Goal: Book appointment/travel/reservation

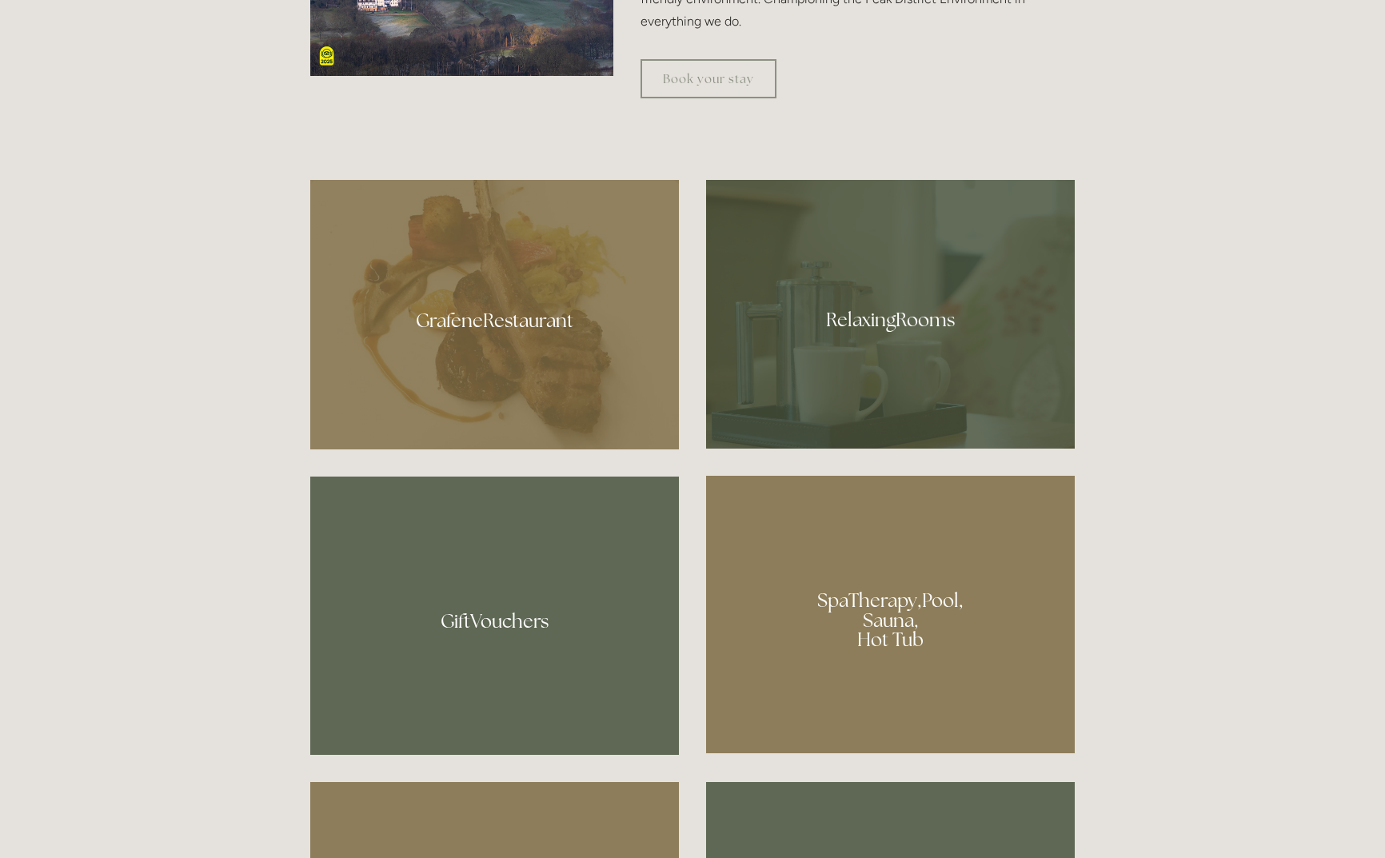
scroll to position [1033, 1]
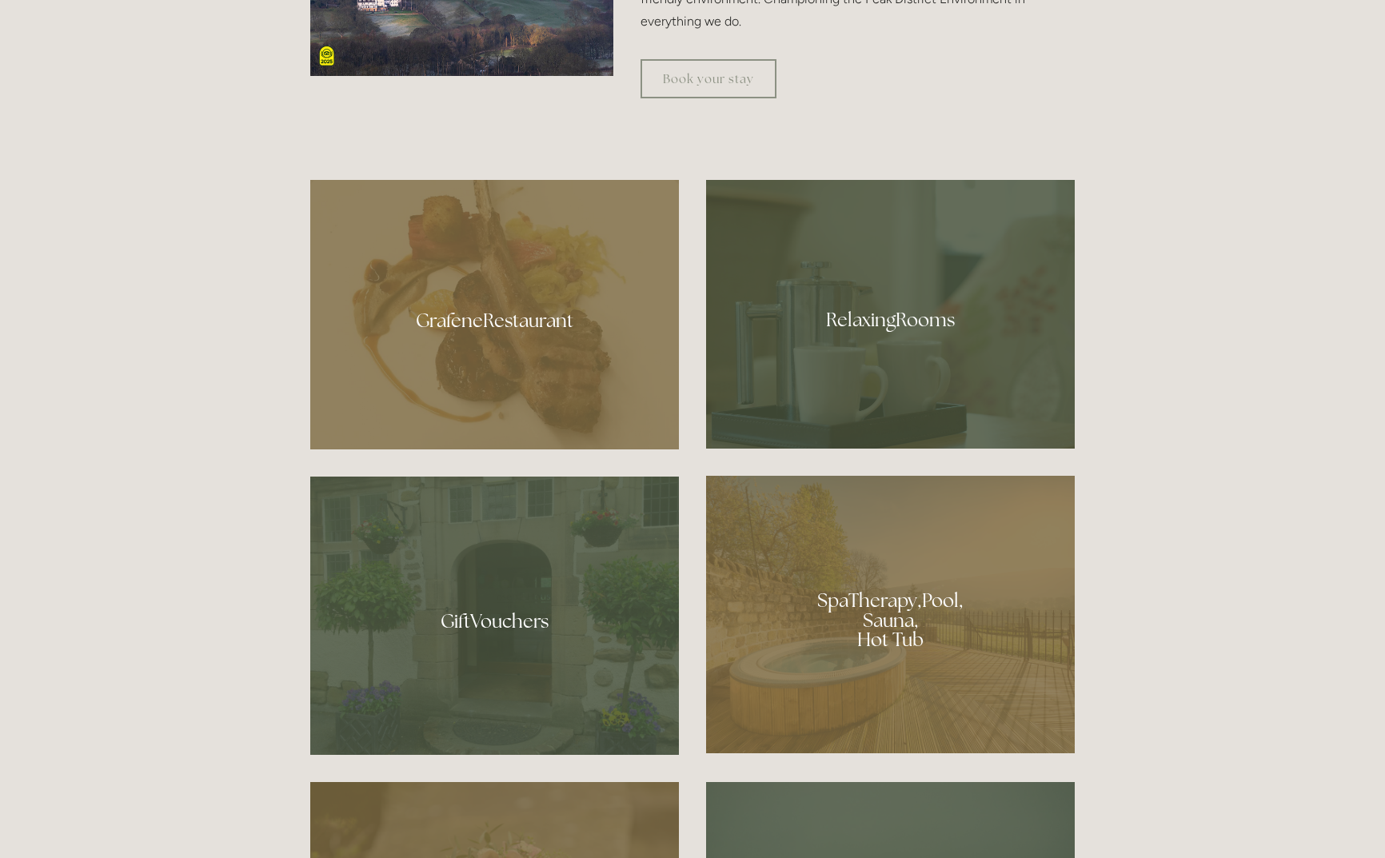
click at [883, 316] on div at bounding box center [890, 314] width 369 height 269
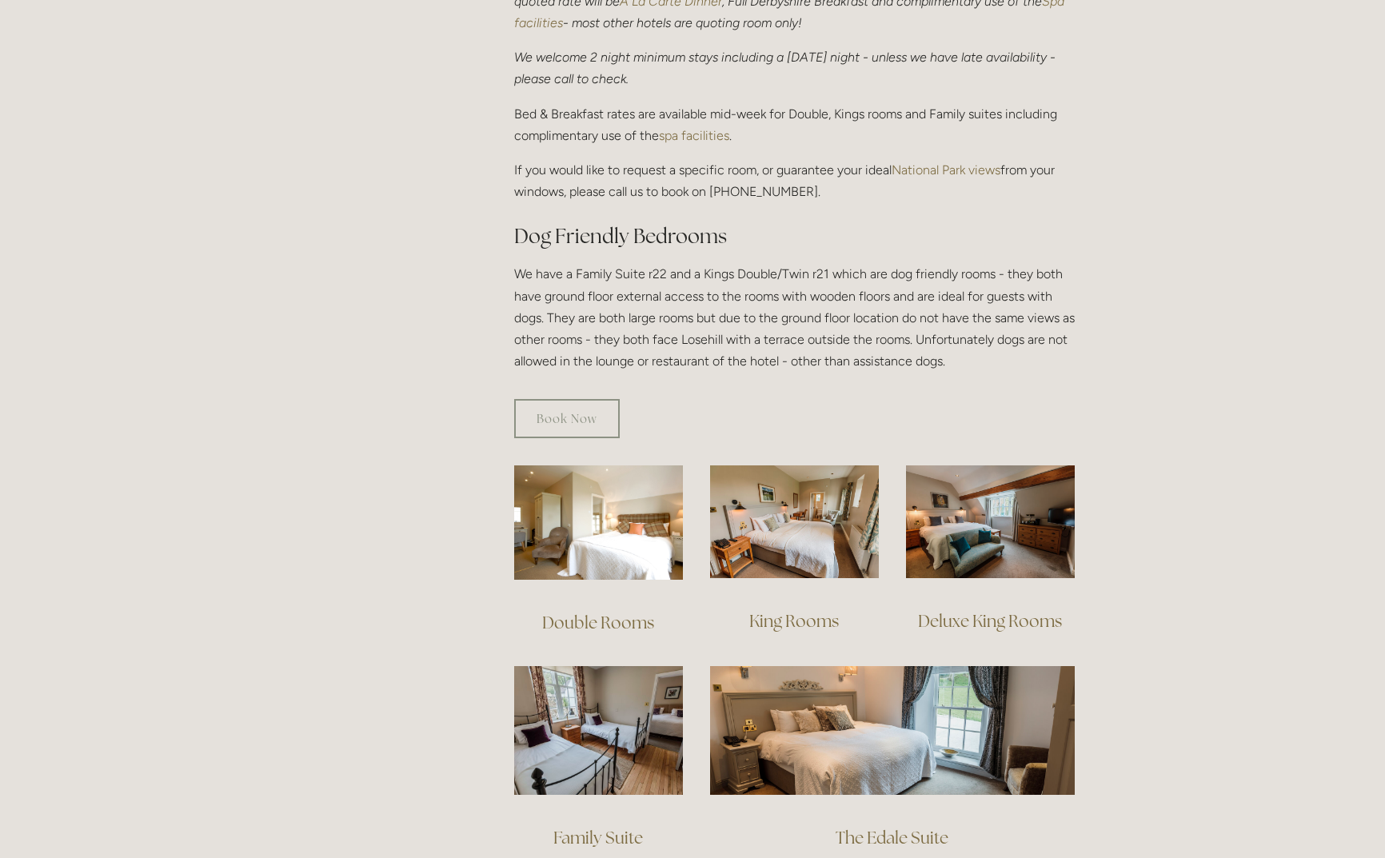
scroll to position [831, 0]
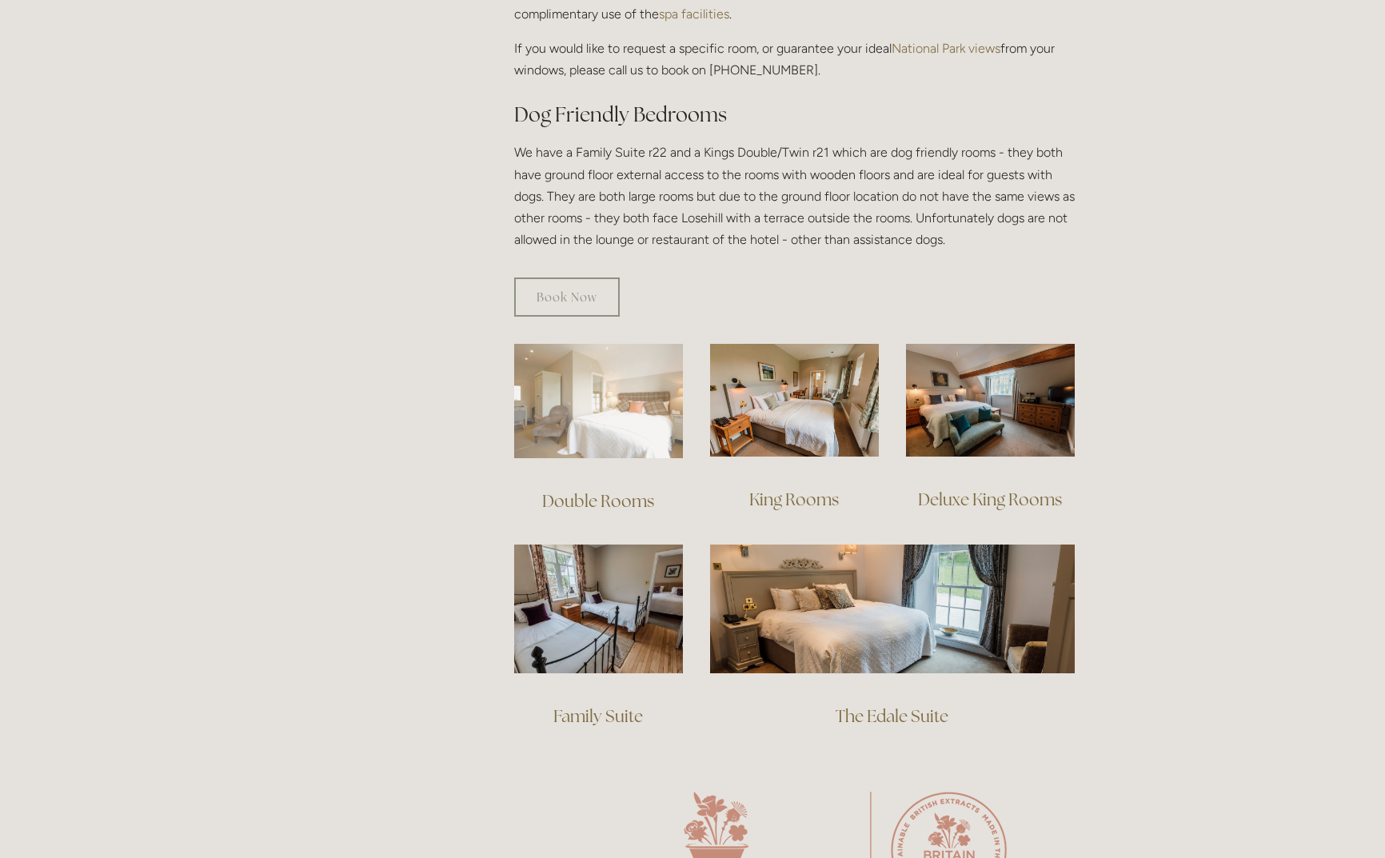
click at [620, 375] on img at bounding box center [598, 401] width 169 height 114
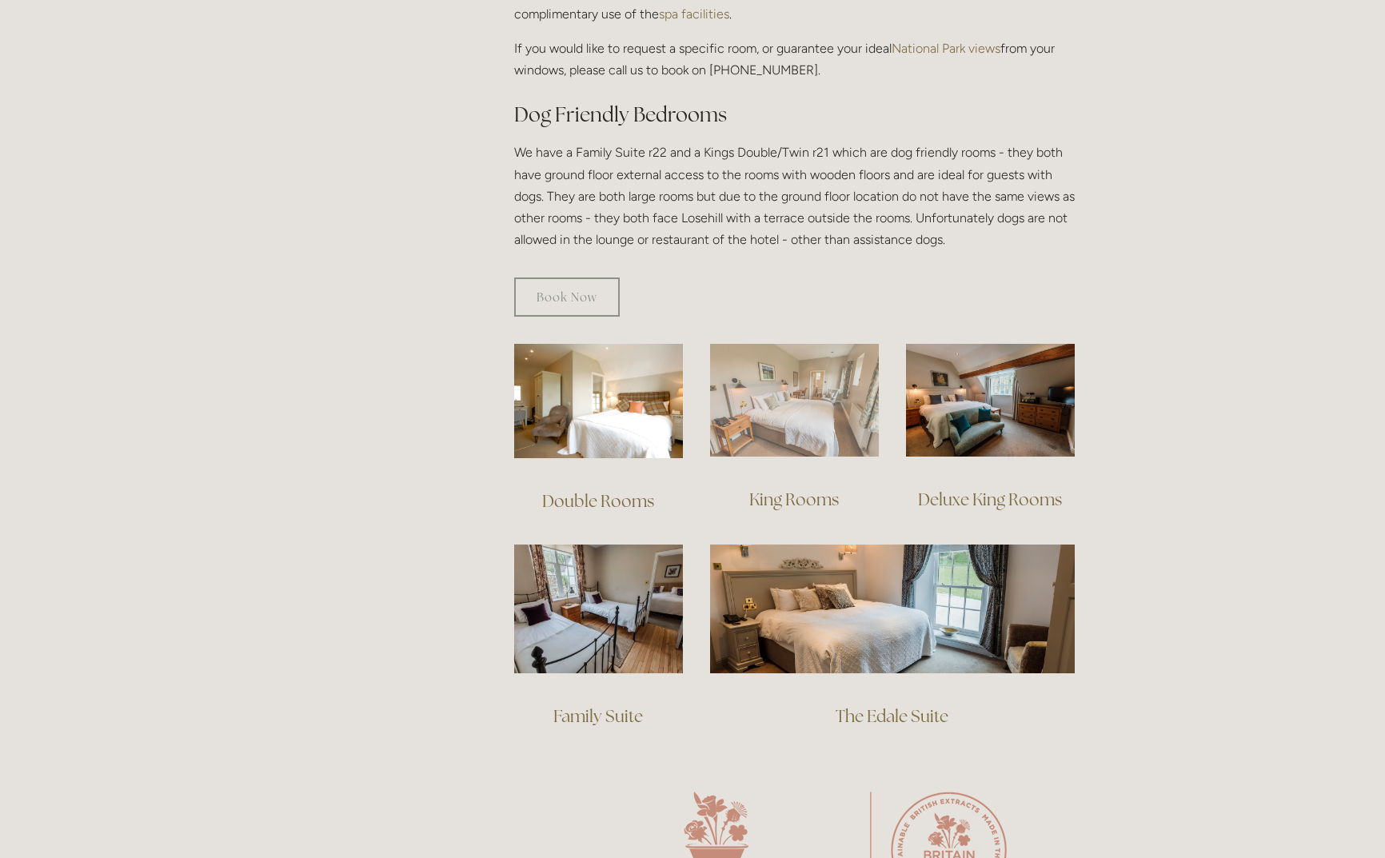
click at [799, 385] on img at bounding box center [794, 400] width 169 height 113
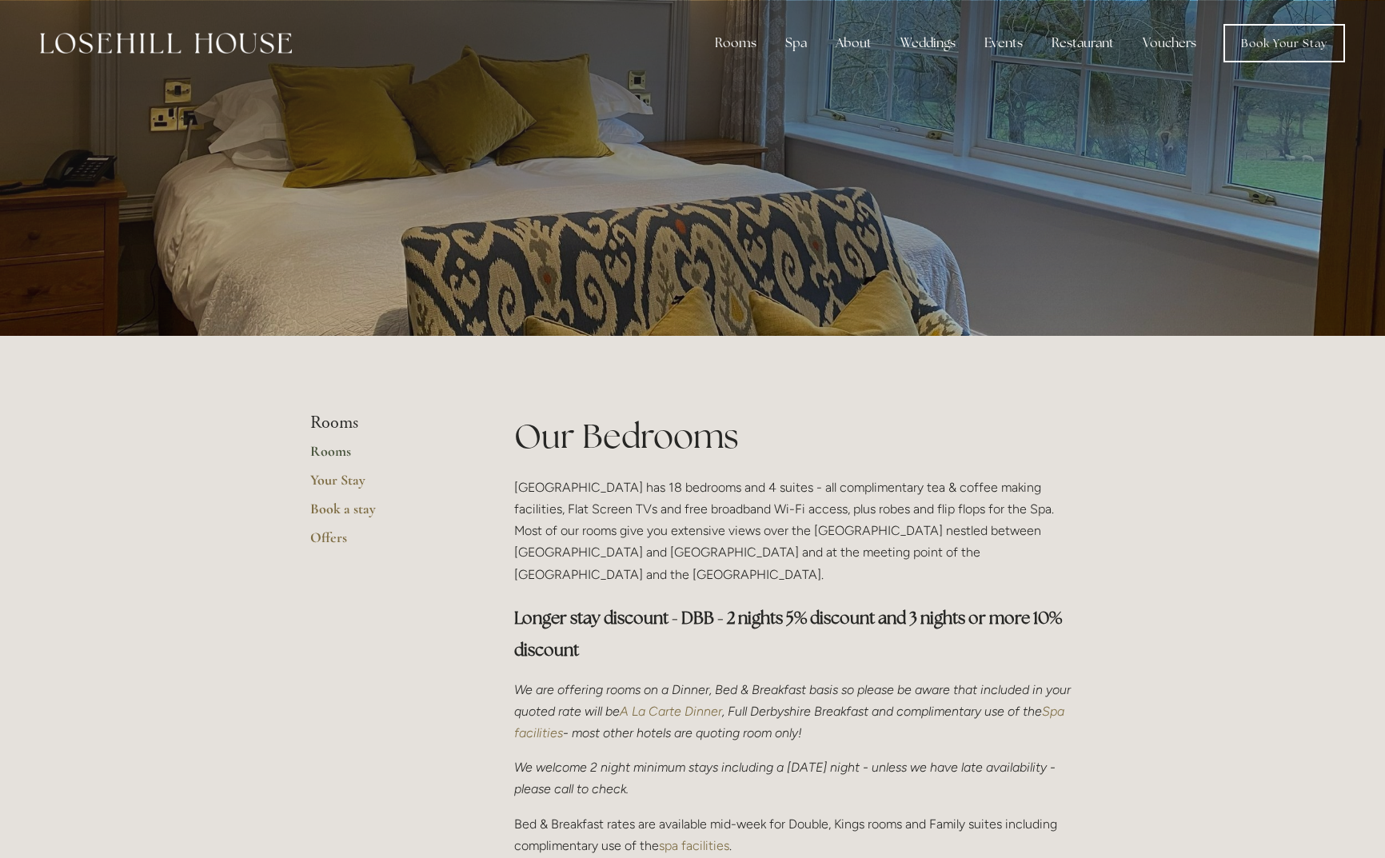
scroll to position [0, 0]
click at [733, 83] on link "Rooms" at bounding box center [747, 85] width 103 height 26
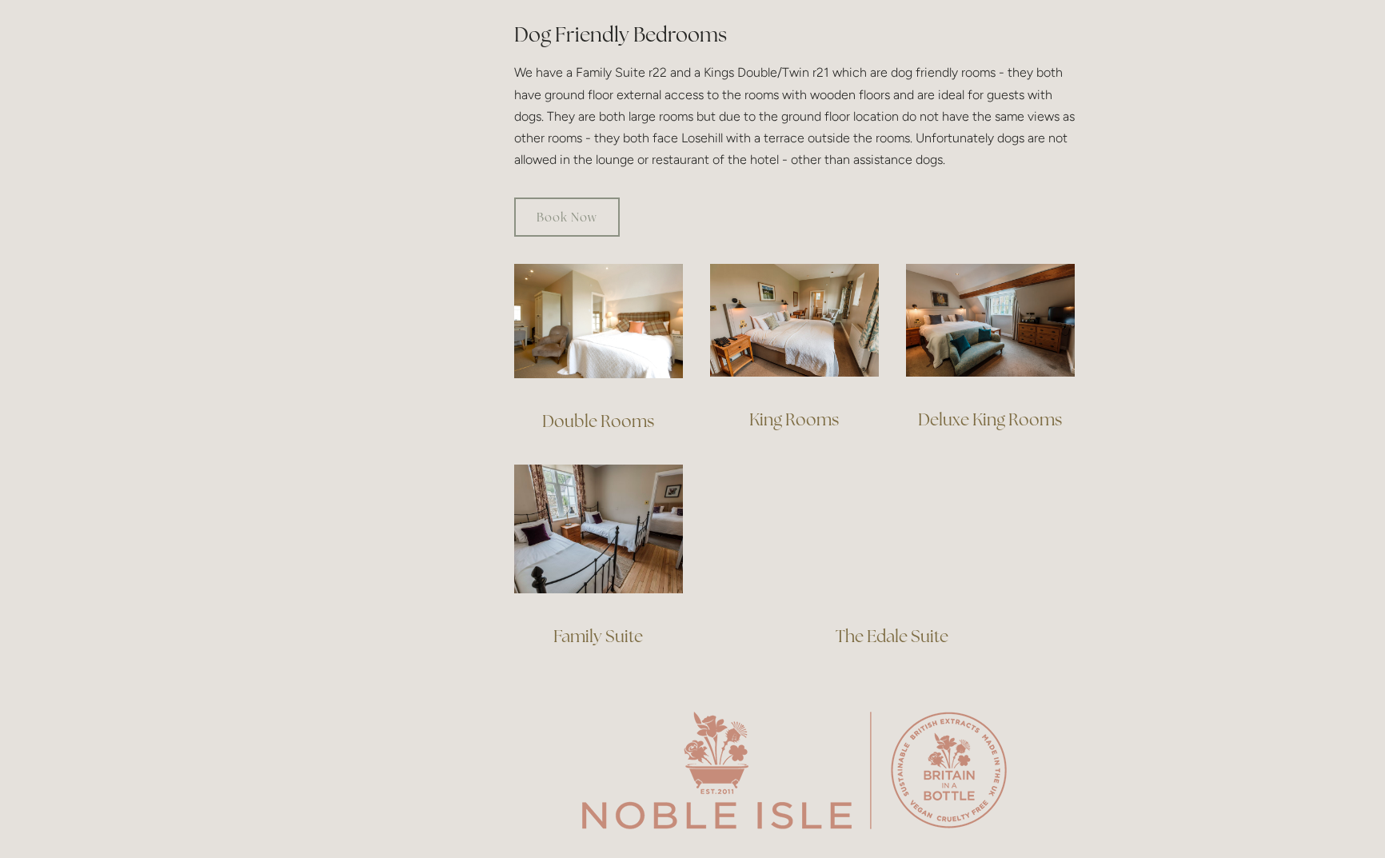
scroll to position [916, 0]
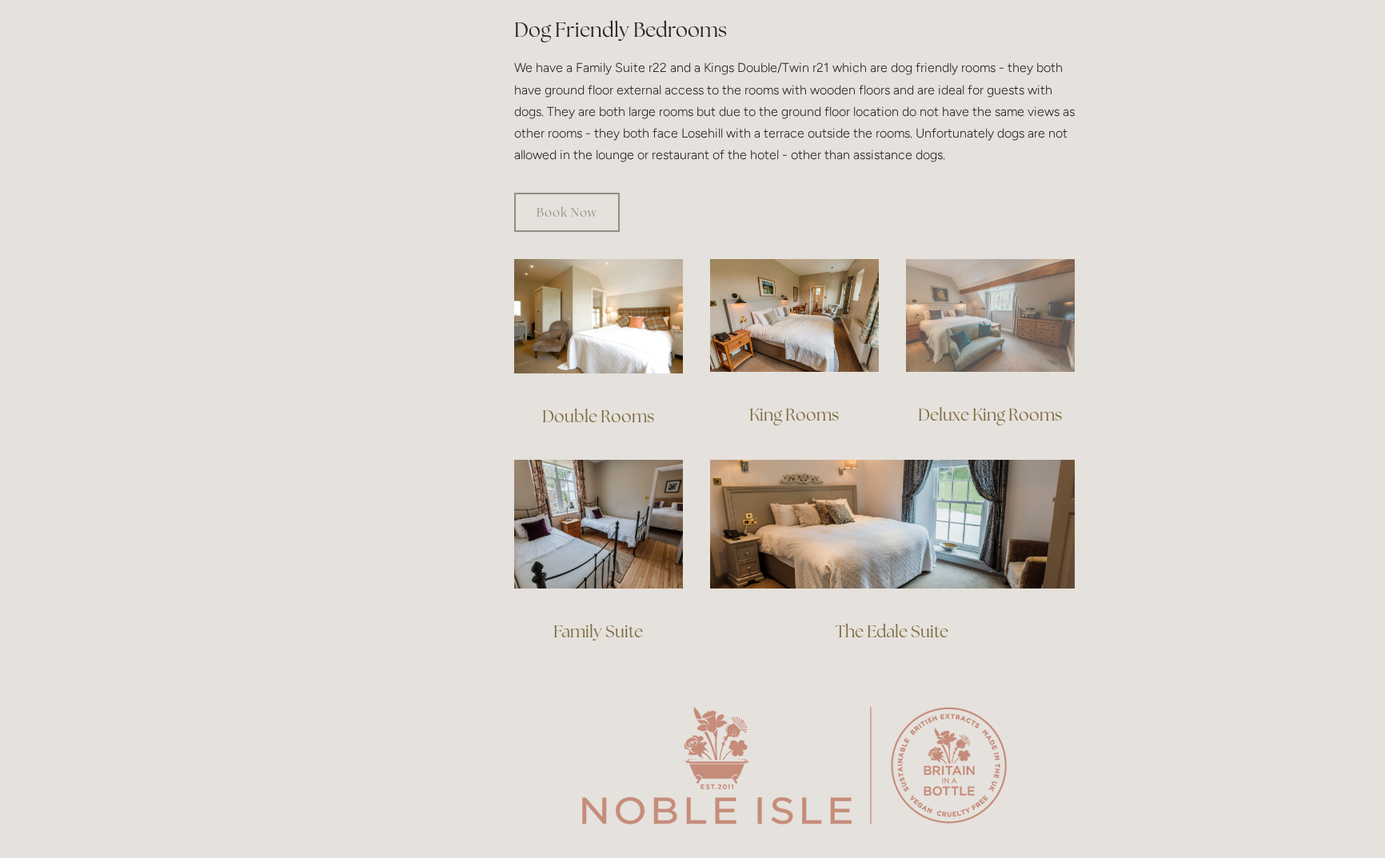
click at [965, 278] on img at bounding box center [990, 315] width 169 height 113
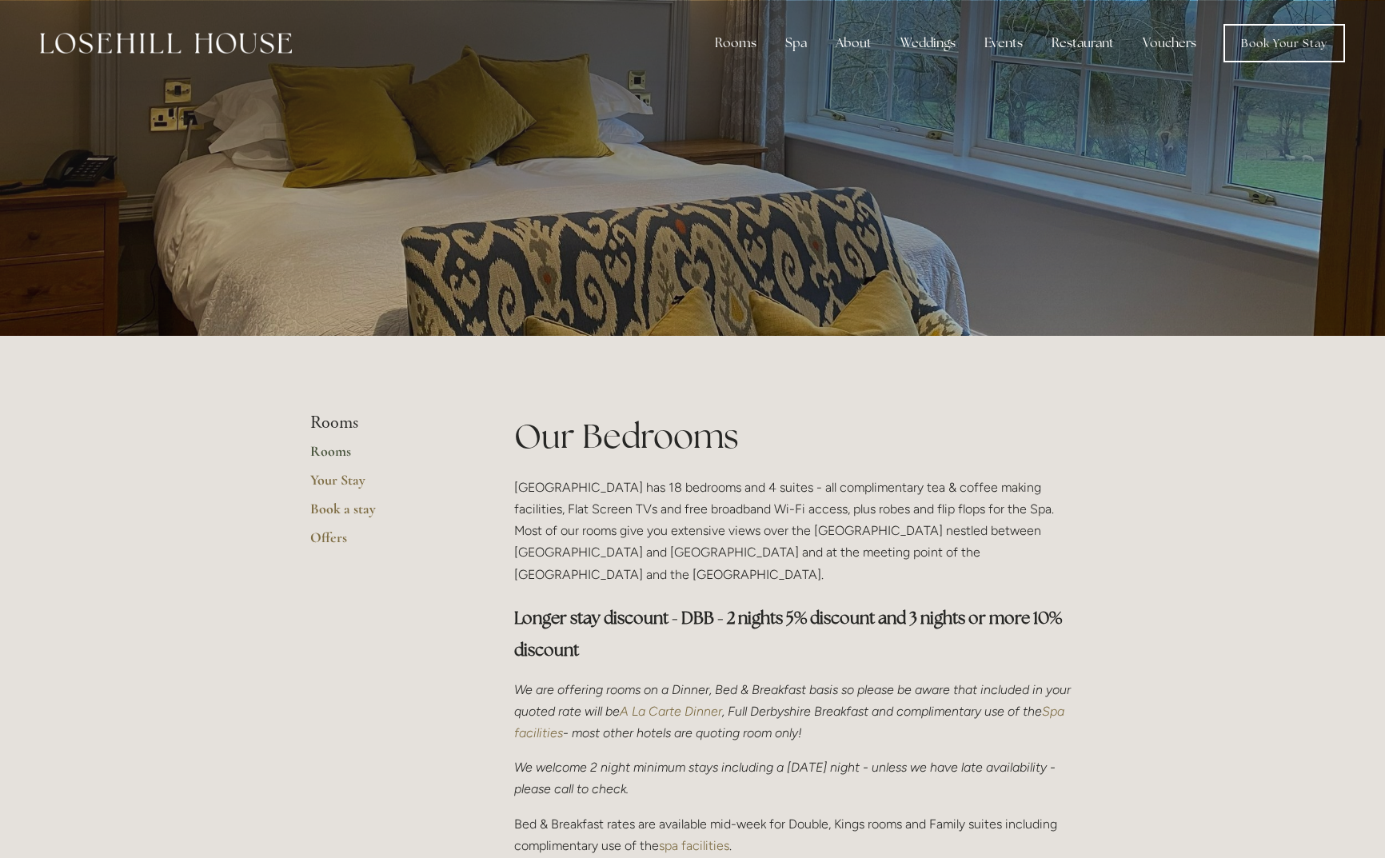
scroll to position [0, 0]
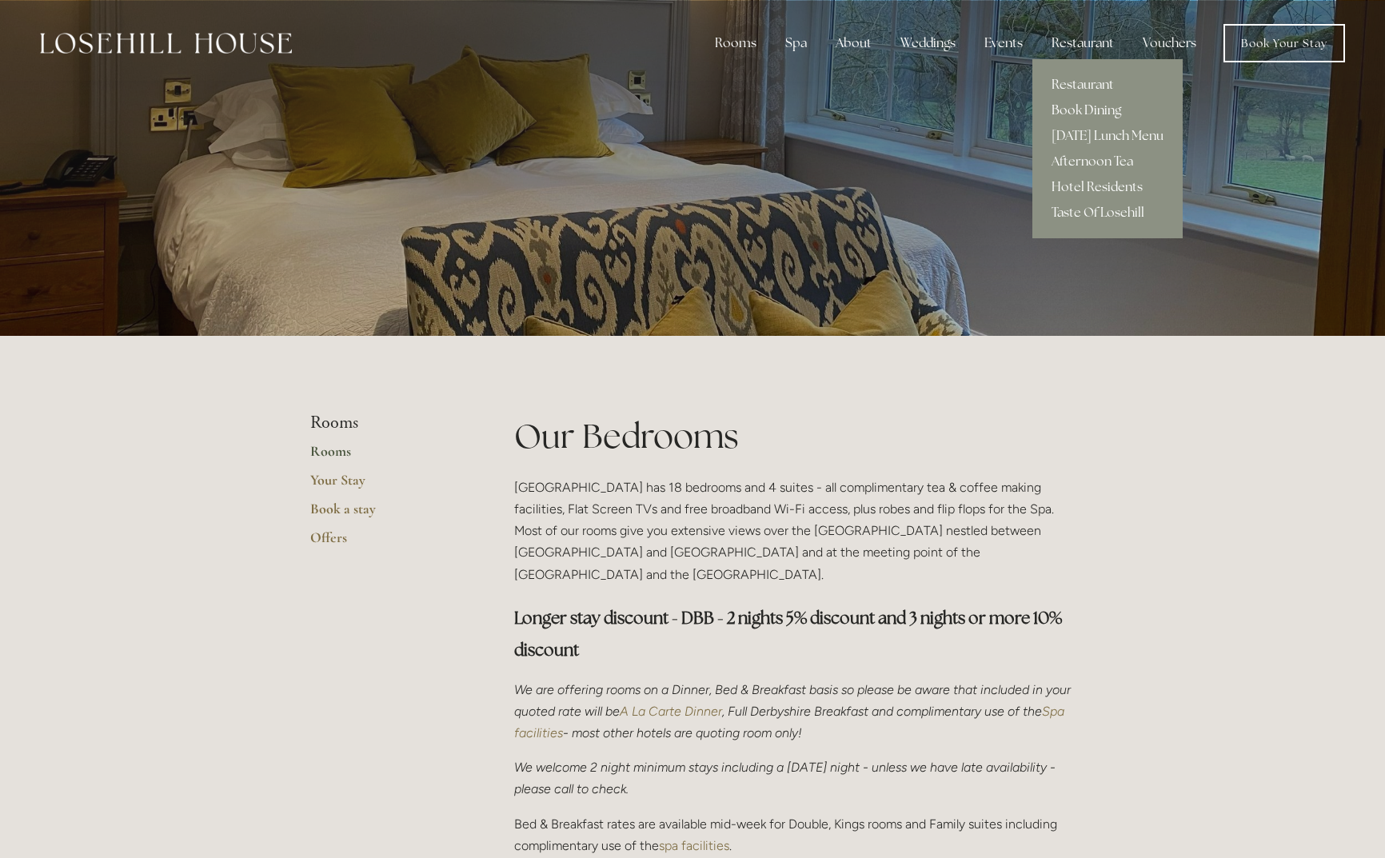
drag, startPoint x: 1083, startPoint y: 135, endPoint x: 1082, endPoint y: 114, distance: 21.6
click at [1082, 118] on div "Restaurant Book Dining Sunday Lunch Menu Afternoon Tea Hotel Residents Taste Of…" at bounding box center [1107, 148] width 150 height 179
click at [1074, 135] on link "[DATE] Lunch Menu" at bounding box center [1107, 136] width 150 height 26
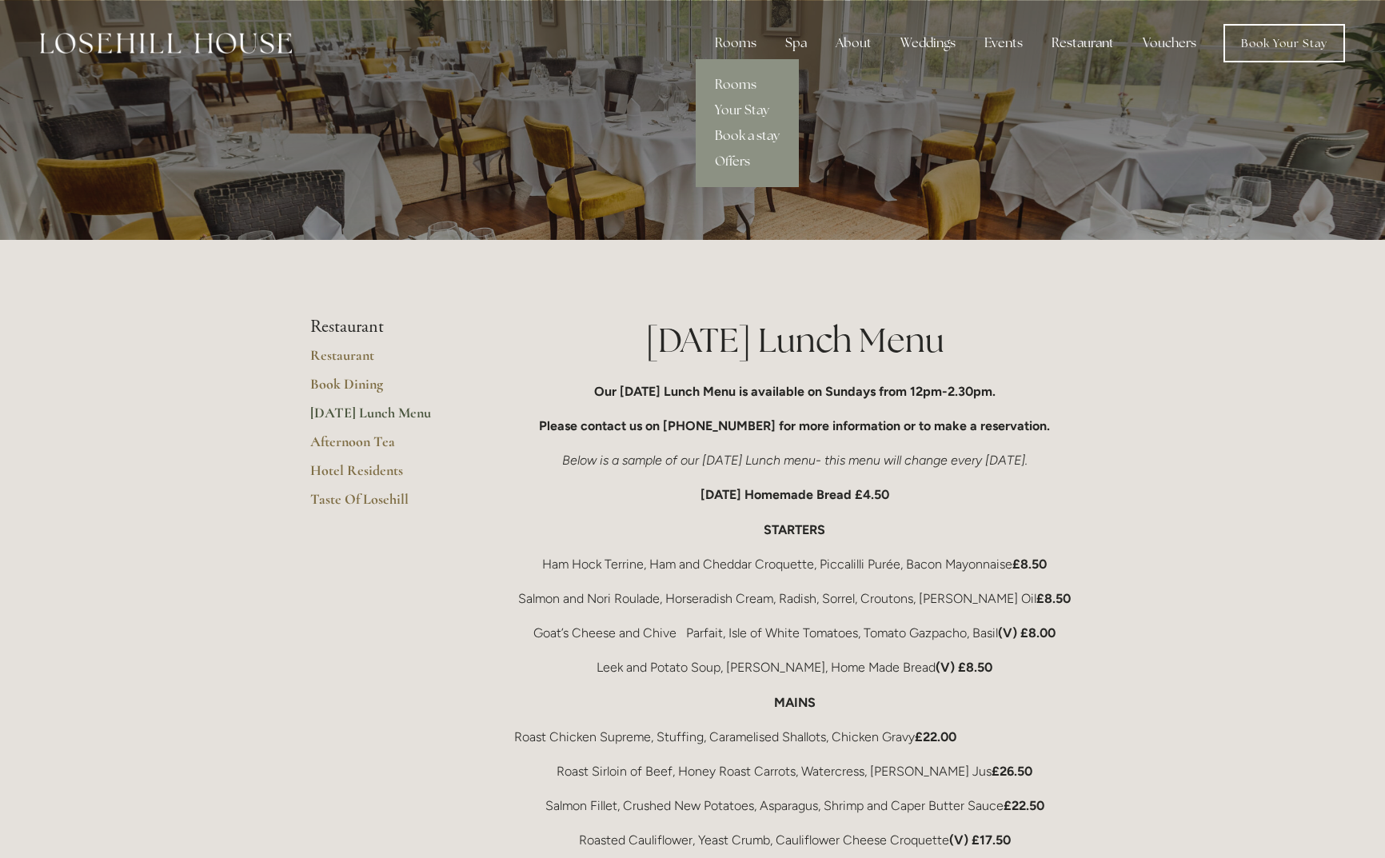
click at [750, 138] on link "Book a stay" at bounding box center [747, 136] width 103 height 26
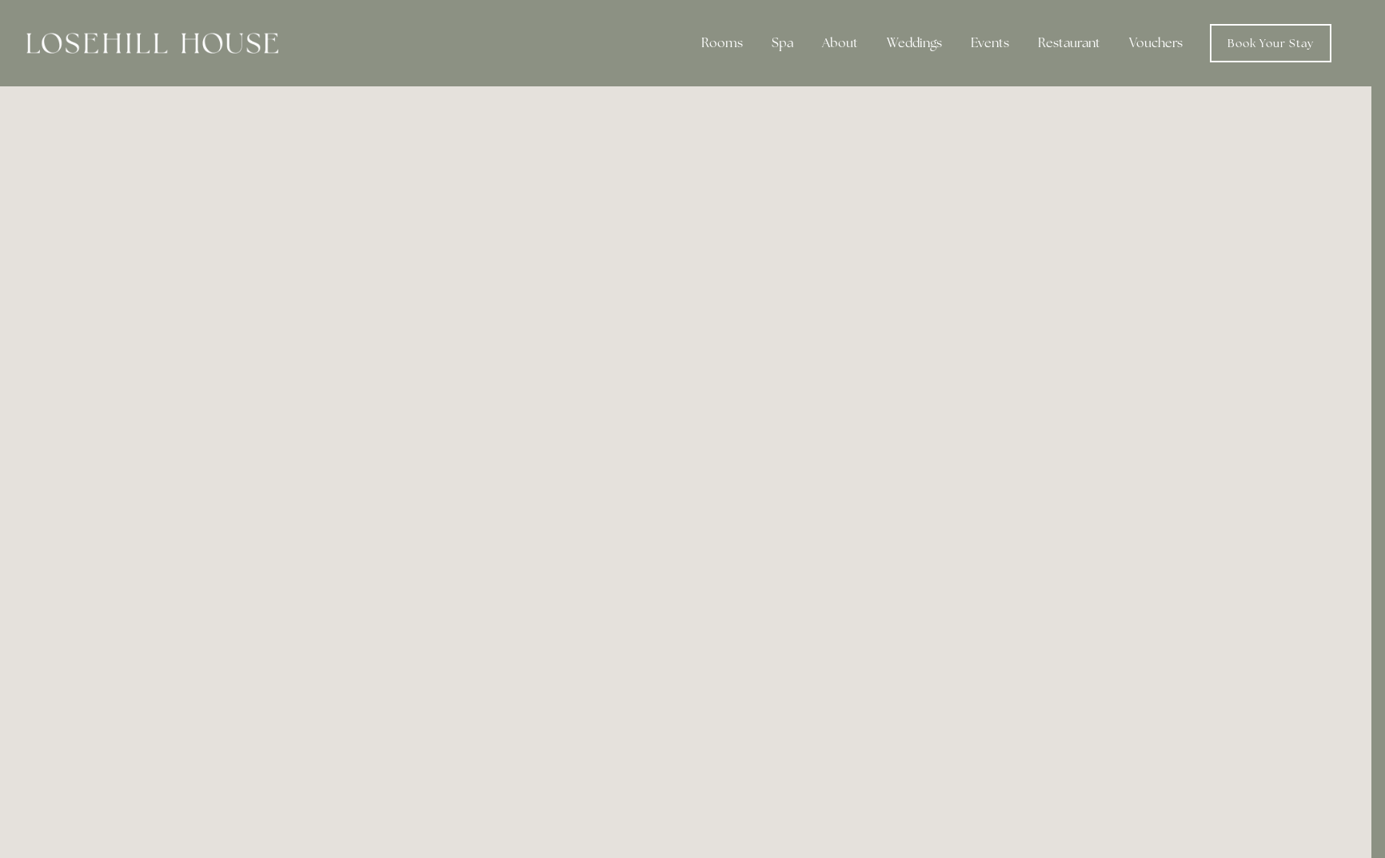
scroll to position [0, 14]
